Goal: Information Seeking & Learning: Learn about a topic

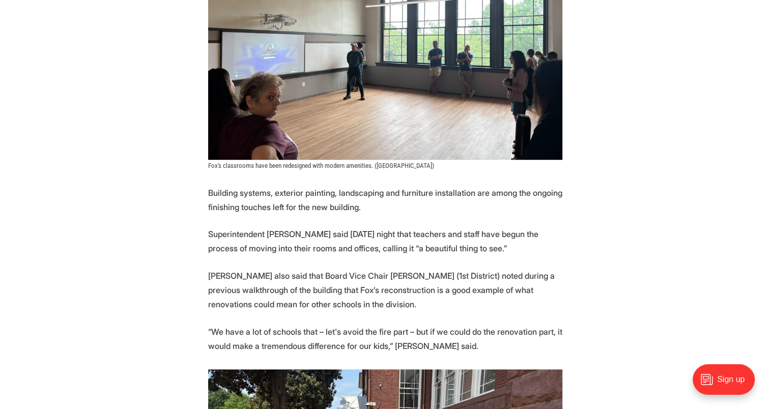
scroll to position [916, 0]
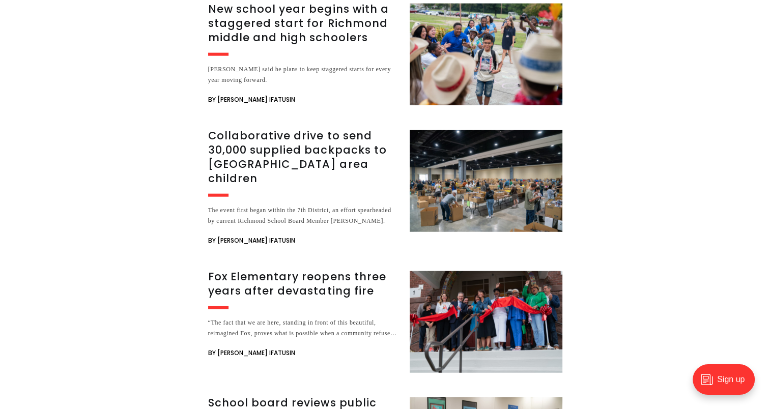
scroll to position [2290, 0]
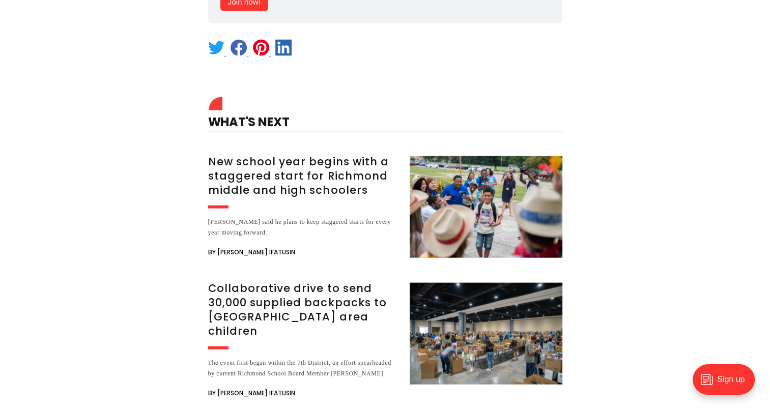
drag, startPoint x: 400, startPoint y: 203, endPoint x: 615, endPoint y: 191, distance: 215.1
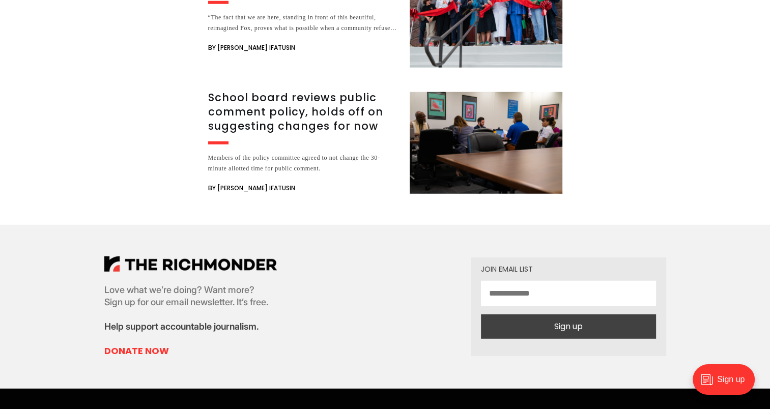
scroll to position [2596, 0]
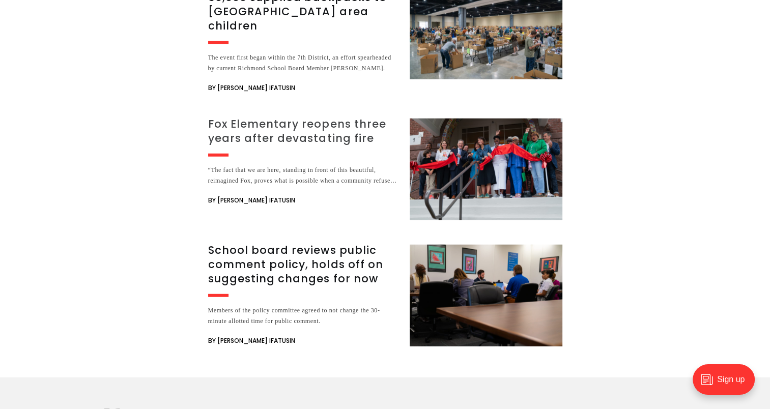
click at [357, 117] on h3 "Fox Elementary reopens three years after devastating fire" at bounding box center [302, 131] width 189 height 28
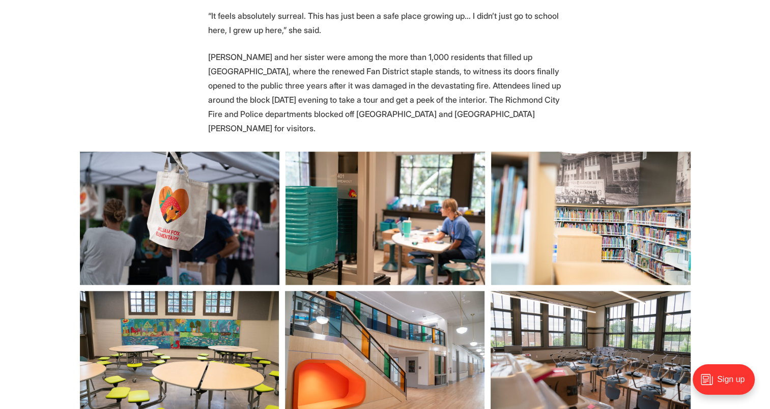
scroll to position [763, 0]
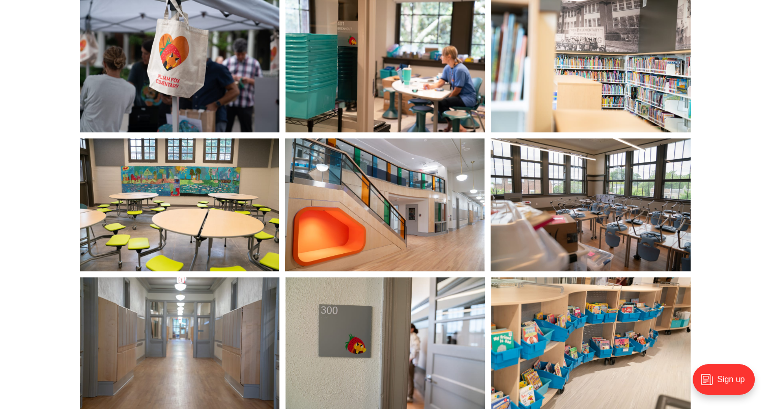
click at [395, 208] on img at bounding box center [384, 204] width 199 height 133
click at [231, 326] on img at bounding box center [179, 343] width 199 height 133
click at [244, 309] on img at bounding box center [179, 343] width 199 height 133
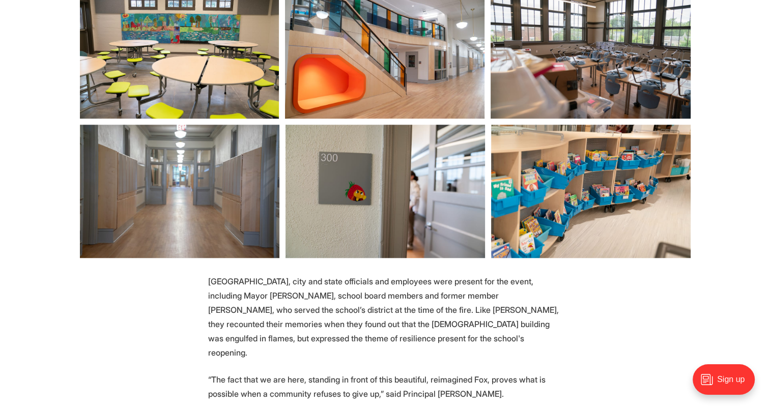
click at [421, 183] on img at bounding box center [385, 191] width 199 height 133
click at [525, 203] on img at bounding box center [590, 191] width 199 height 133
click at [580, 77] on img at bounding box center [590, 52] width 199 height 133
click at [445, 88] on img at bounding box center [384, 52] width 199 height 133
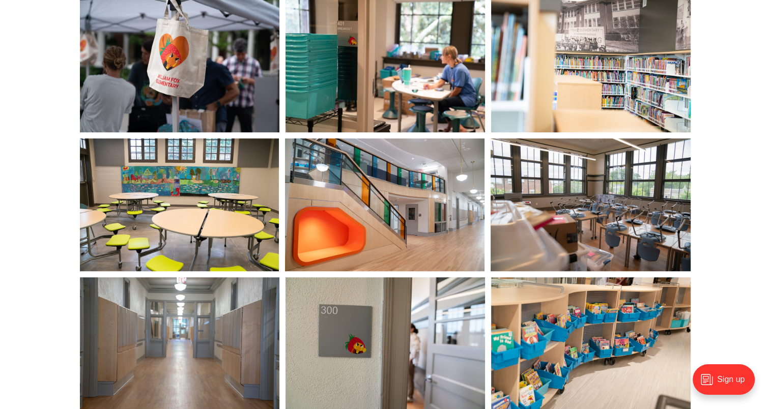
scroll to position [611, 0]
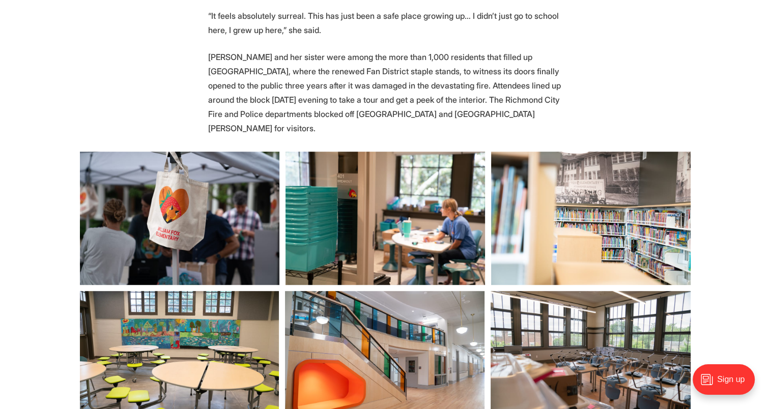
click at [563, 224] on img at bounding box center [590, 218] width 199 height 133
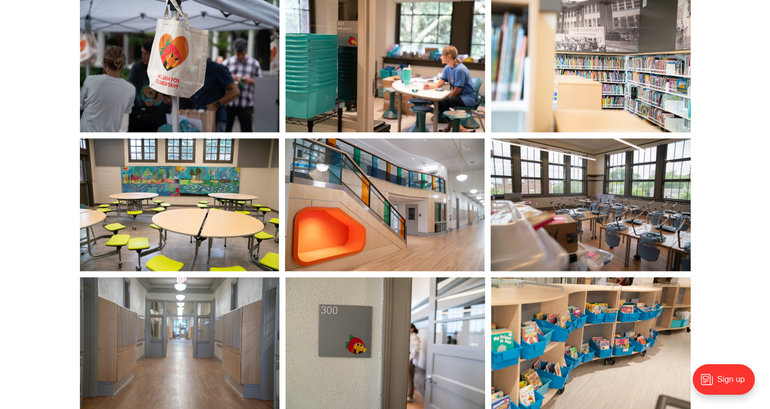
click at [585, 201] on img at bounding box center [590, 204] width 199 height 133
click at [609, 71] on img at bounding box center [590, 65] width 199 height 133
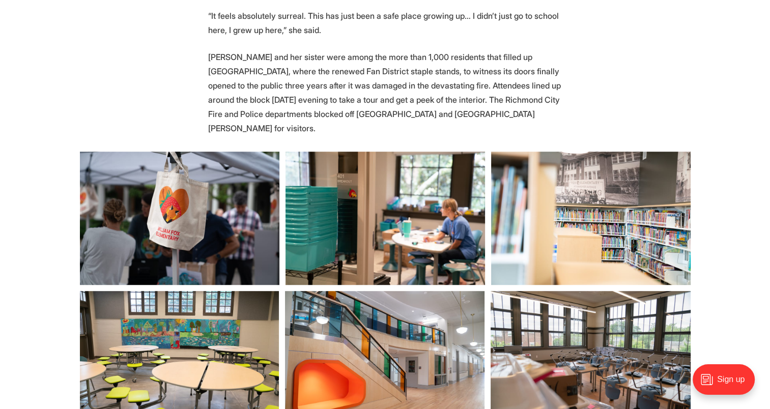
click at [402, 198] on img at bounding box center [385, 218] width 199 height 133
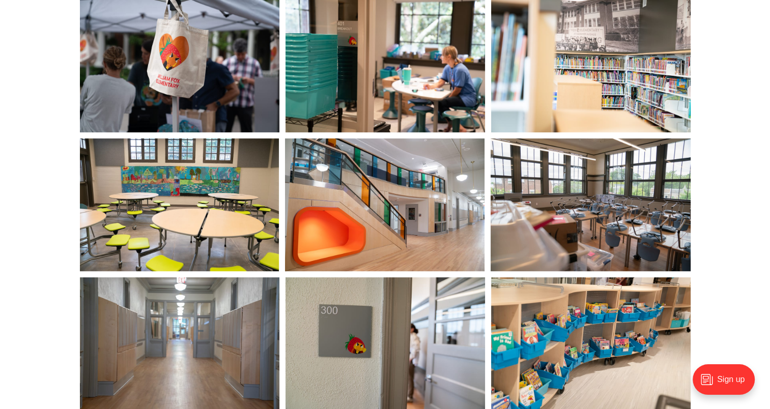
click at [235, 207] on img at bounding box center [179, 204] width 199 height 133
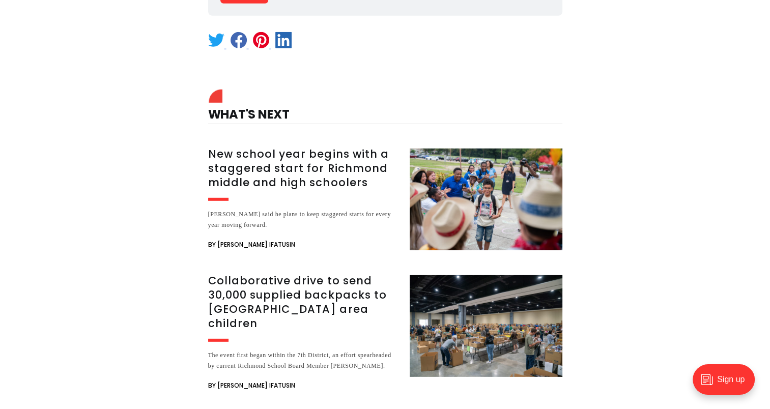
scroll to position [2901, 0]
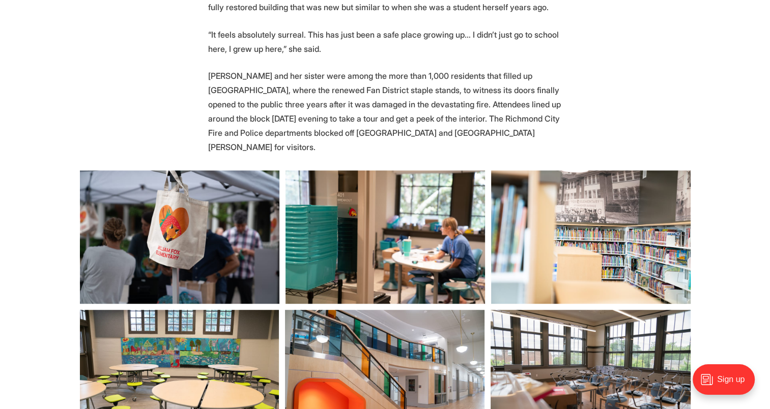
scroll to position [611, 0]
